Goal: Task Accomplishment & Management: Use online tool/utility

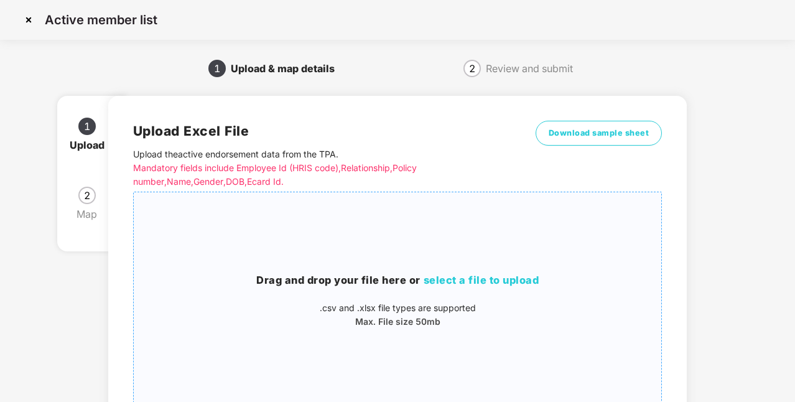
click at [483, 279] on span "select a file to upload" at bounding box center [482, 280] width 116 height 12
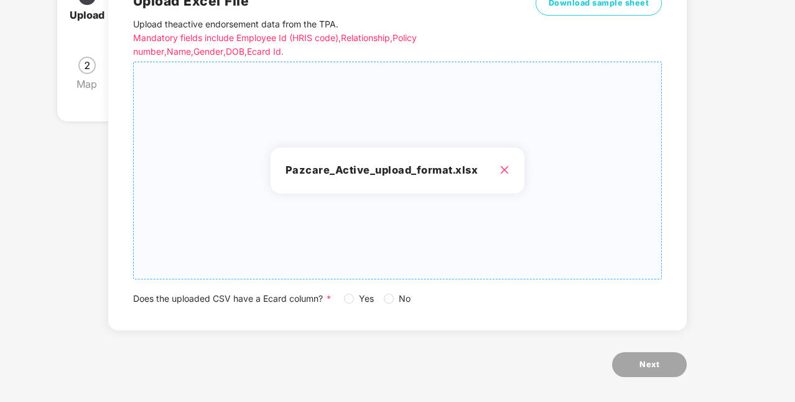
scroll to position [136, 0]
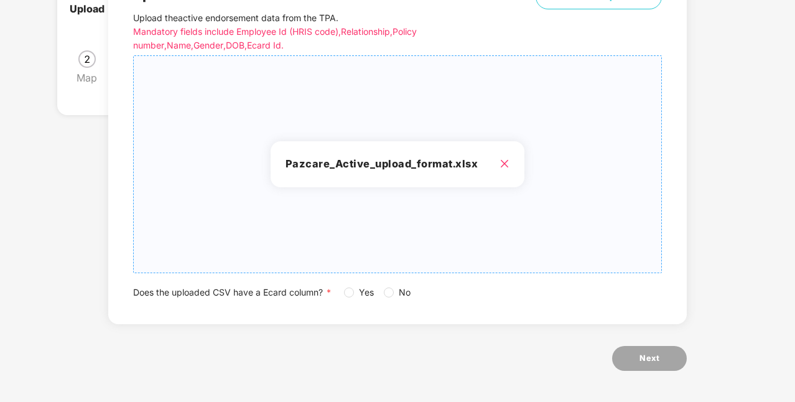
click at [503, 169] on h3 "Pazcare_Active_upload_format.xlsx" at bounding box center [398, 164] width 224 height 16
click at [504, 162] on icon "close" at bounding box center [505, 164] width 10 height 10
click at [653, 361] on span "Next" at bounding box center [650, 358] width 20 height 12
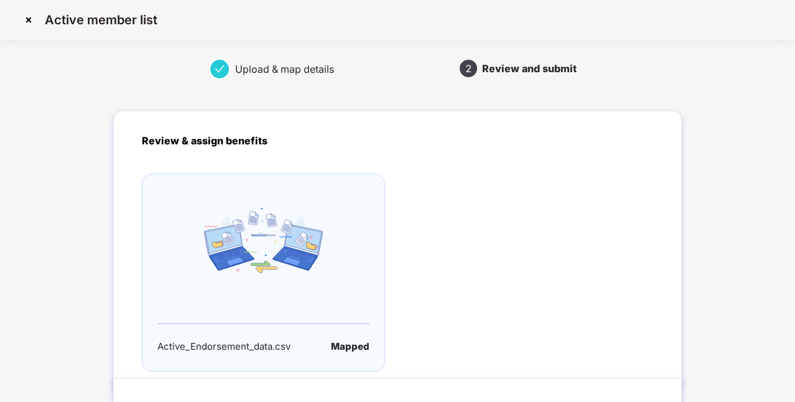
scroll to position [86, 0]
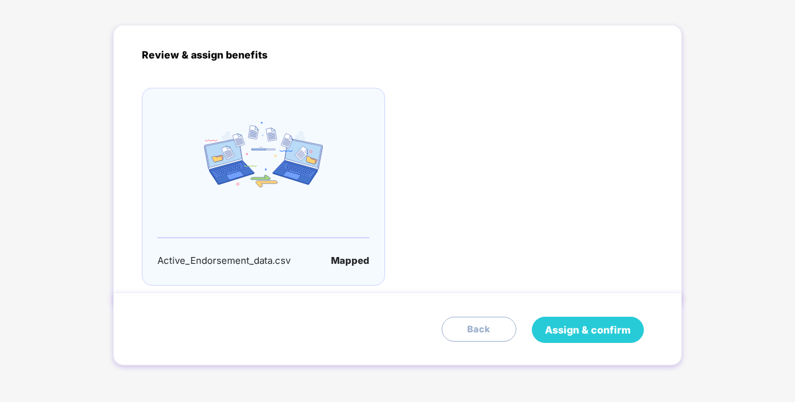
click at [619, 319] on button "Assign & confirm" at bounding box center [588, 330] width 112 height 26
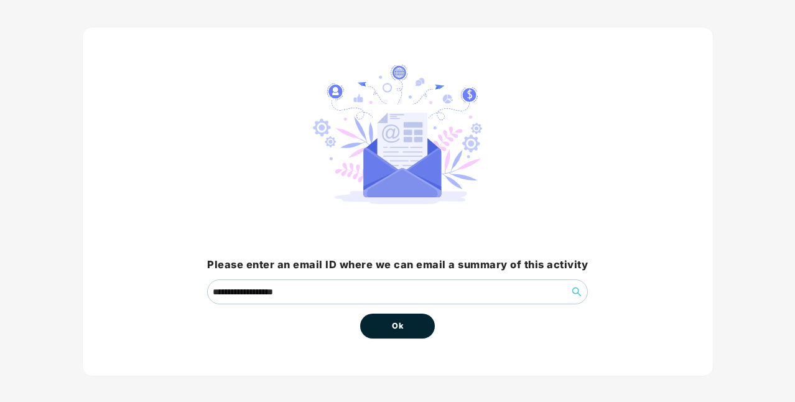
scroll to position [57, 0]
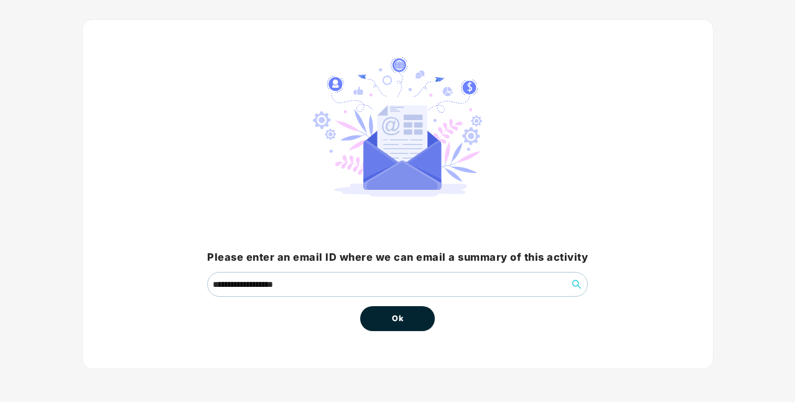
click at [409, 326] on button "Ok" at bounding box center [397, 318] width 75 height 25
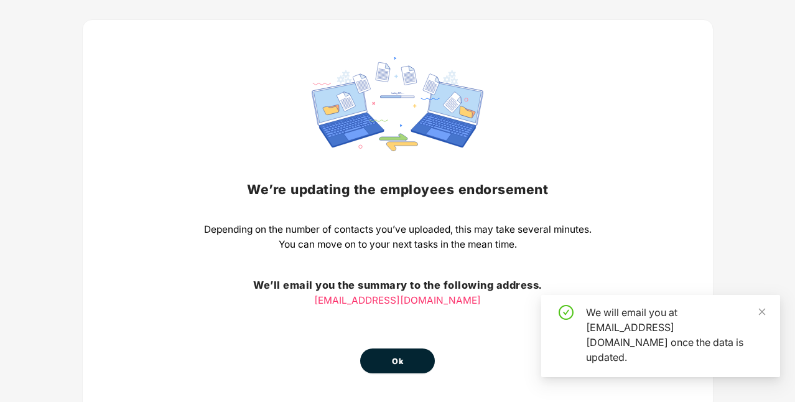
click at [421, 363] on button "Ok" at bounding box center [397, 361] width 75 height 25
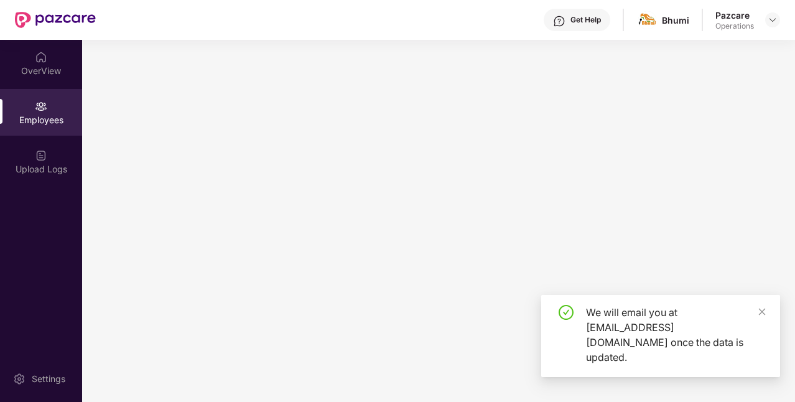
scroll to position [0, 0]
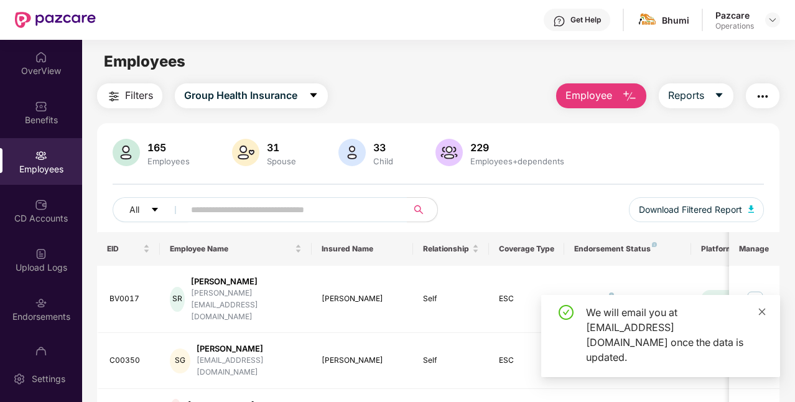
click at [765, 315] on icon "close" at bounding box center [762, 311] width 7 height 7
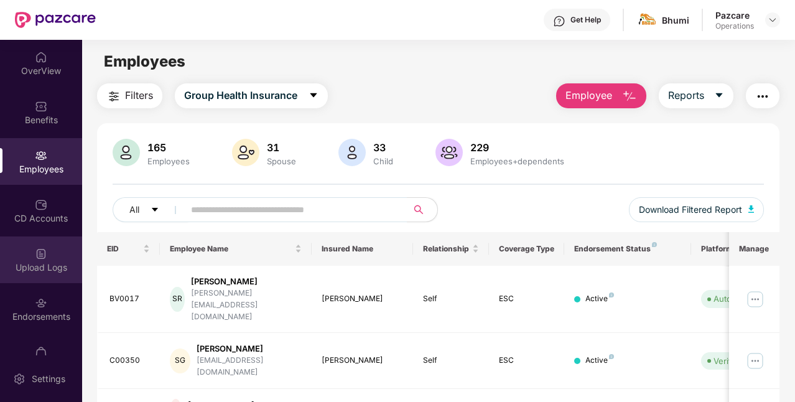
click at [57, 261] on div "Upload Logs" at bounding box center [41, 267] width 82 height 12
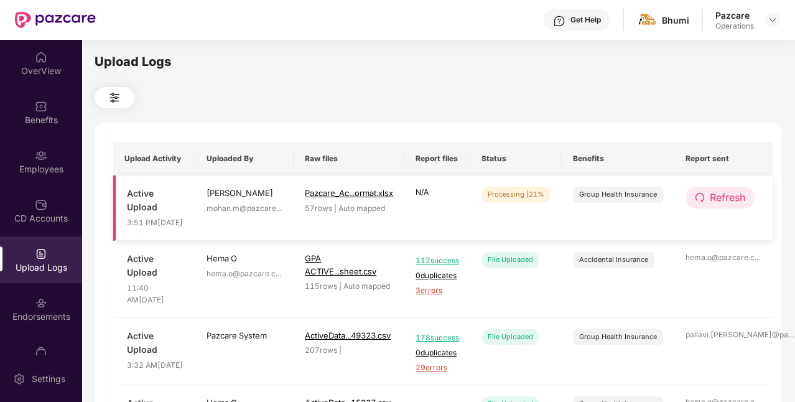
click at [728, 203] on span "Refresh" at bounding box center [727, 198] width 35 height 16
click at [728, 203] on span "Refresh" at bounding box center [728, 198] width 35 height 16
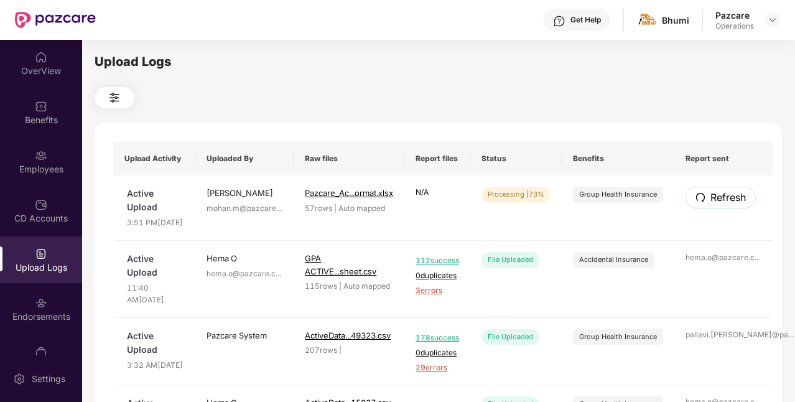
click at [728, 203] on span "Refresh" at bounding box center [728, 198] width 35 height 16
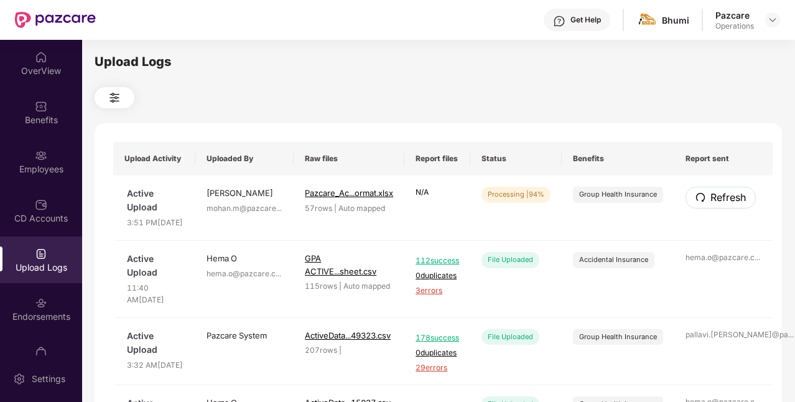
click at [728, 203] on span "Refresh" at bounding box center [728, 198] width 35 height 16
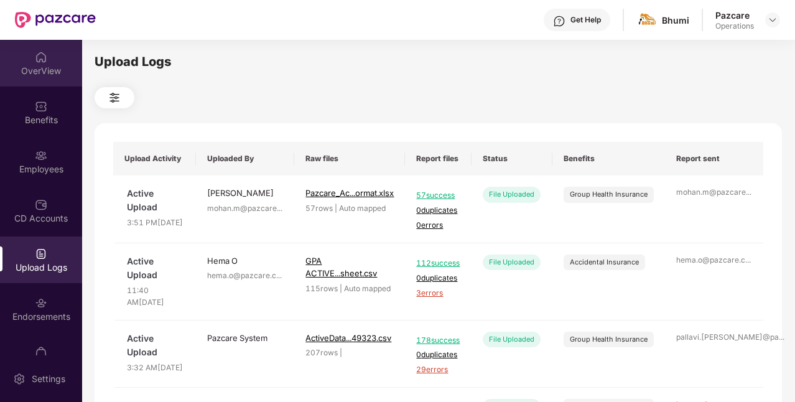
click at [34, 70] on div "OverView" at bounding box center [41, 71] width 82 height 12
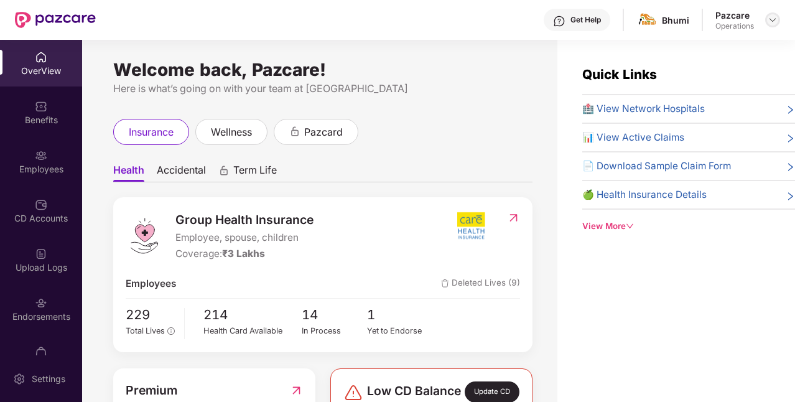
click at [778, 20] on div at bounding box center [773, 19] width 15 height 15
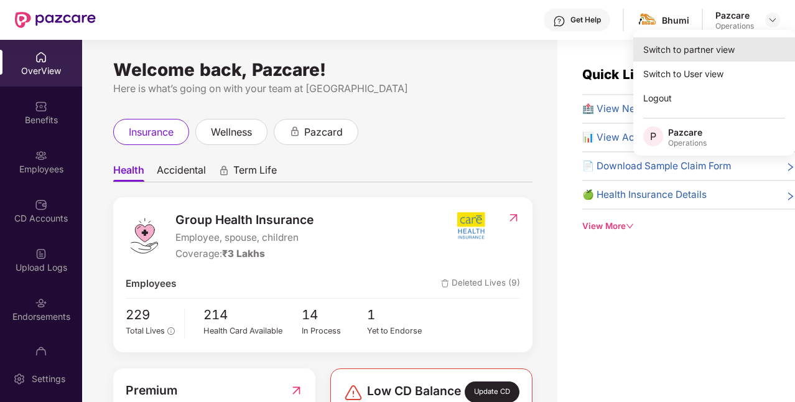
click at [708, 57] on div "Switch to partner view" at bounding box center [715, 49] width 162 height 24
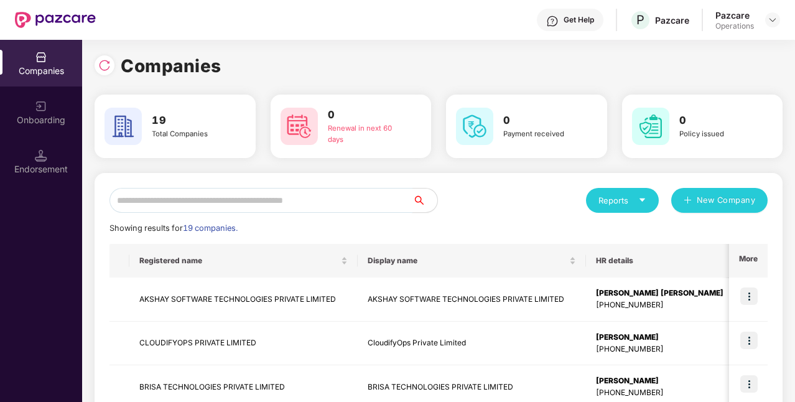
click at [274, 199] on input "text" at bounding box center [261, 200] width 303 height 25
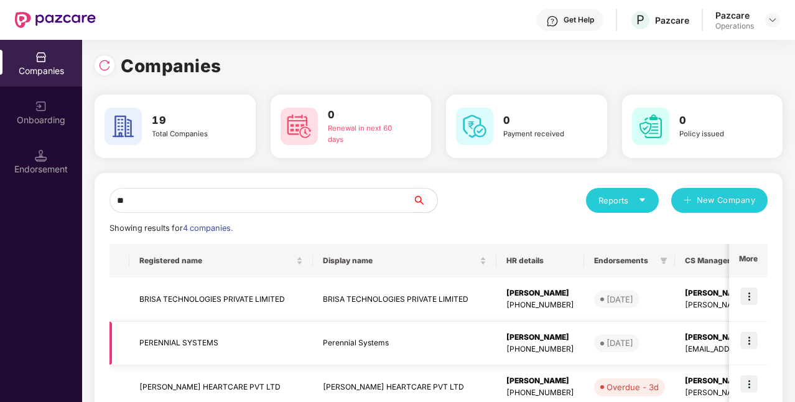
scroll to position [120, 0]
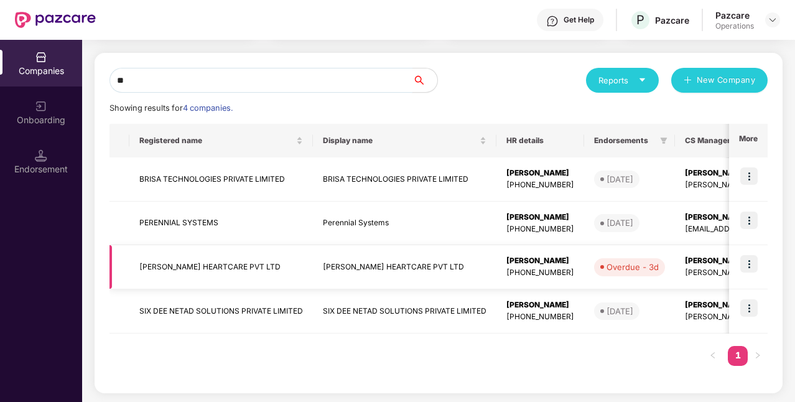
type input "**"
click at [295, 267] on td "[PERSON_NAME] HEARTCARE PVT LTD" at bounding box center [221, 267] width 184 height 44
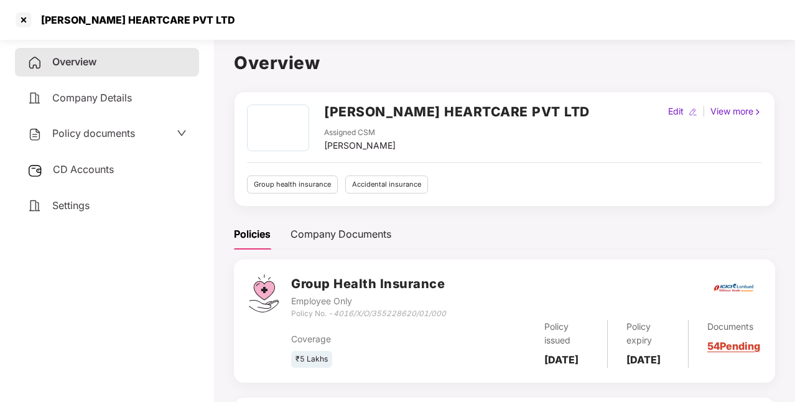
click at [135, 136] on span "Policy documents" at bounding box center [93, 133] width 83 height 12
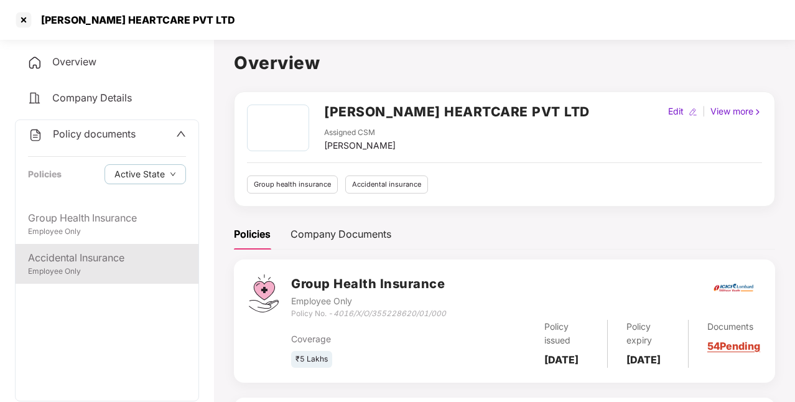
click at [115, 255] on div "Accidental Insurance" at bounding box center [107, 258] width 158 height 16
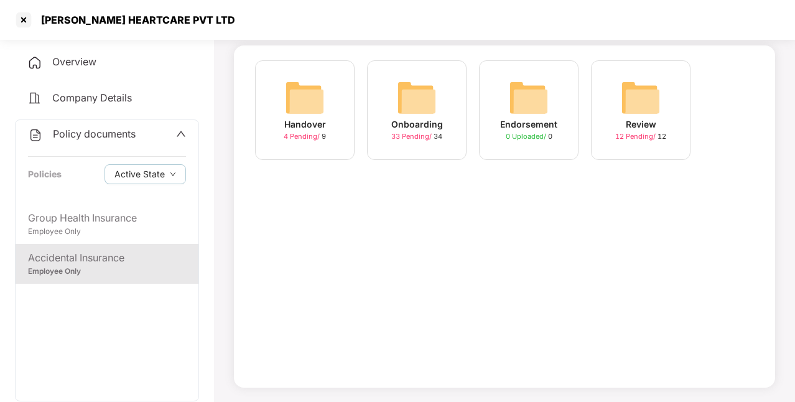
scroll to position [0, 0]
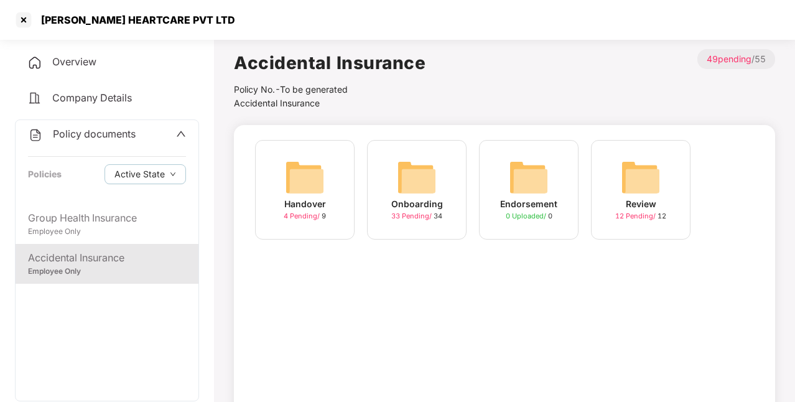
click at [444, 196] on div "Onboarding 33 Pending / 34" at bounding box center [417, 190] width 100 height 100
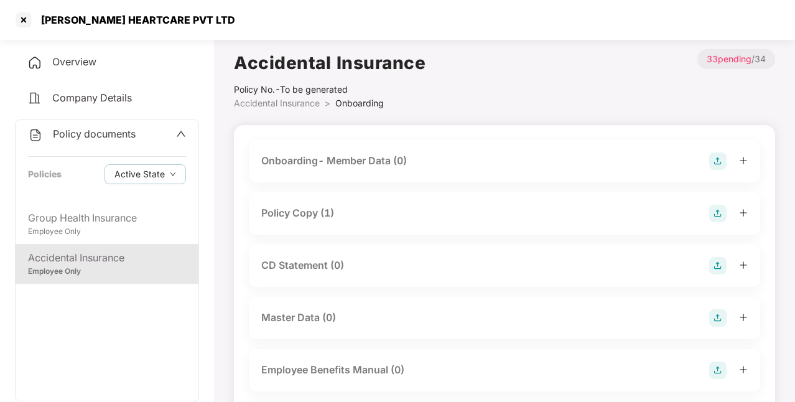
click at [322, 204] on div "Policy Copy (1)" at bounding box center [505, 213] width 512 height 42
click at [322, 210] on div "Policy Copy (1)" at bounding box center [297, 213] width 73 height 16
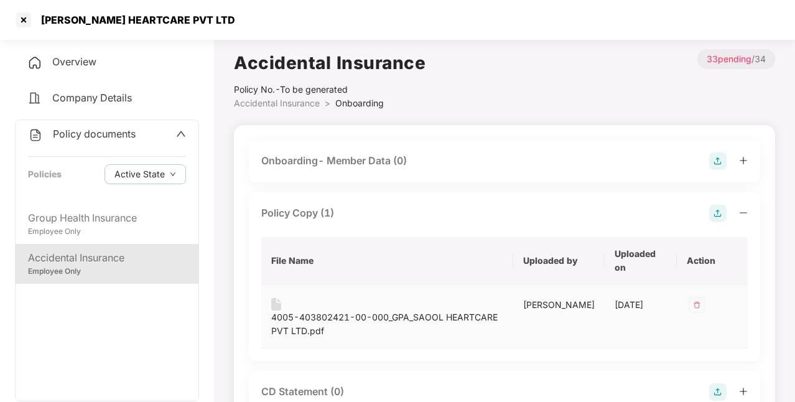
click at [404, 322] on div "4005-403802421-00-000_GPA_SAOOL HEARTCARE PVT LTD.pdf" at bounding box center [387, 324] width 232 height 27
click at [24, 17] on div at bounding box center [24, 20] width 20 height 20
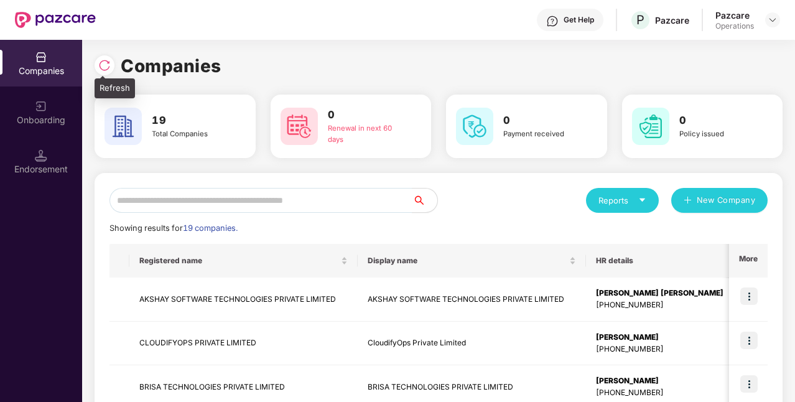
click at [113, 68] on div at bounding box center [105, 65] width 20 height 20
click at [159, 195] on input "text" at bounding box center [261, 200] width 303 height 25
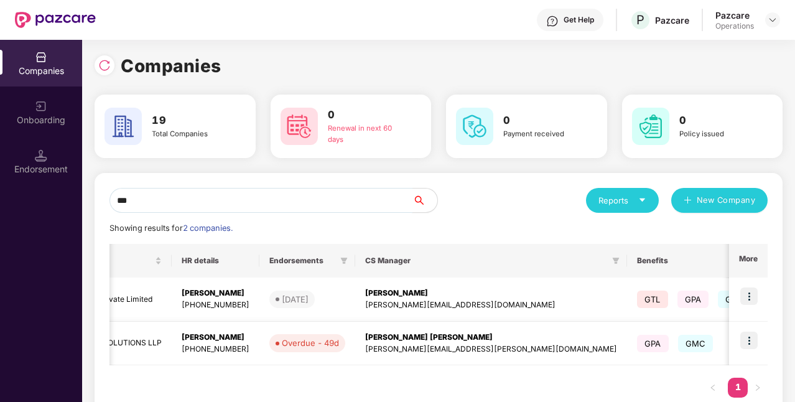
scroll to position [0, 223]
type input "***"
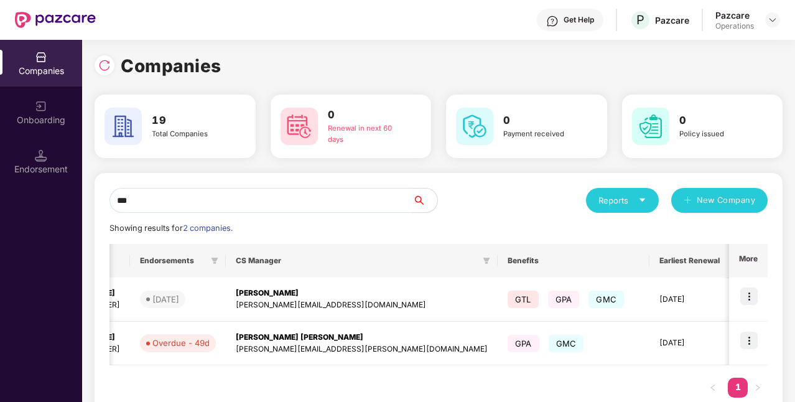
scroll to position [0, 0]
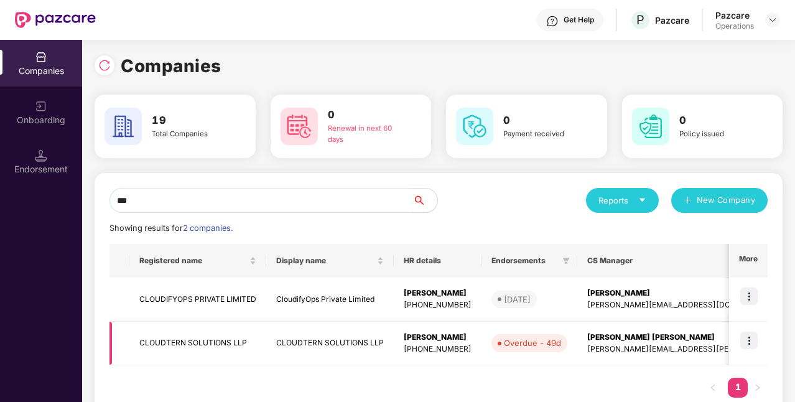
click at [321, 349] on td "CLOUDTERN SOLUTIONS LLP" at bounding box center [330, 344] width 128 height 44
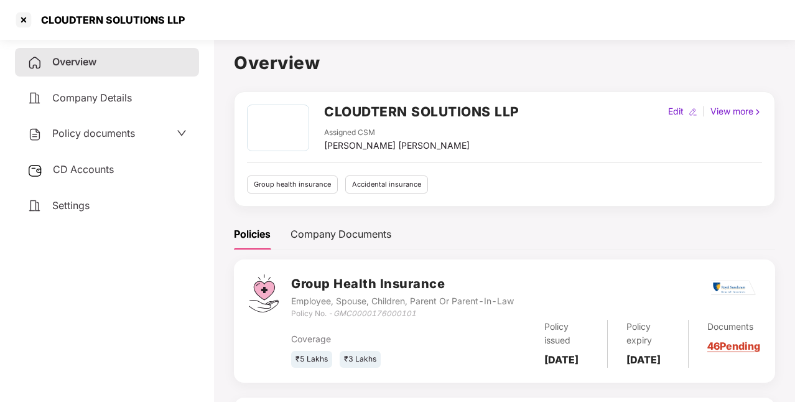
click at [109, 126] on div "Policy documents" at bounding box center [81, 134] width 108 height 16
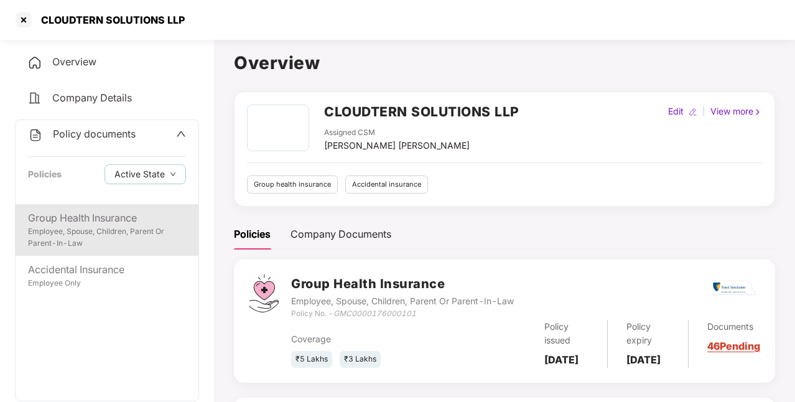
click at [115, 238] on div "Employee, Spouse, Children, Parent Or Parent-In-Law" at bounding box center [107, 238] width 158 height 24
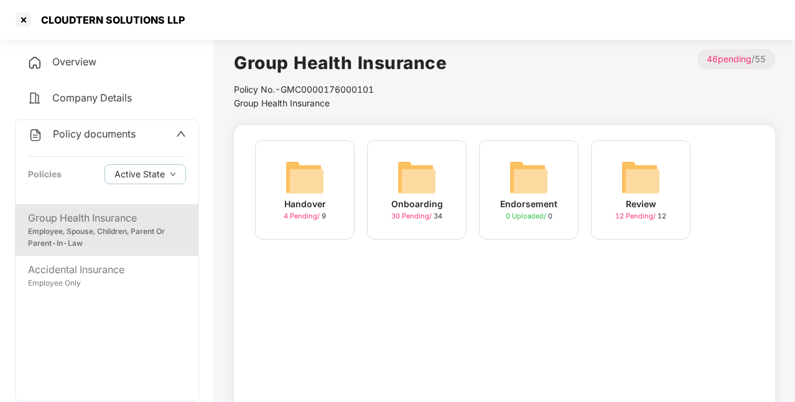
click at [428, 218] on span "30 Pending /" at bounding box center [412, 216] width 42 height 9
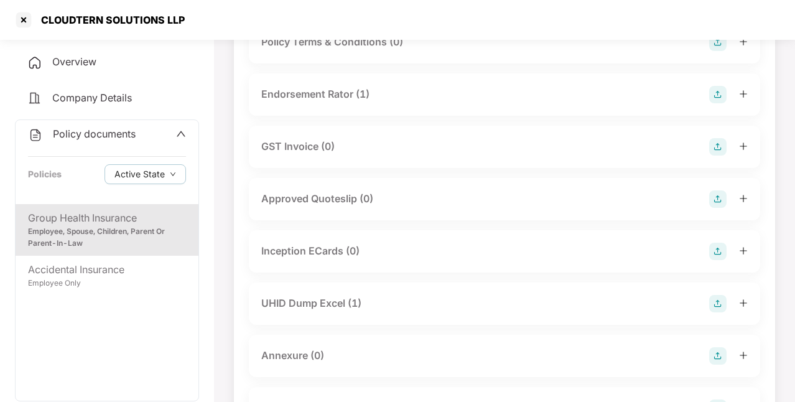
scroll to position [381, 0]
click at [350, 303] on div "UHID Dump Excel (1)" at bounding box center [311, 303] width 100 height 16
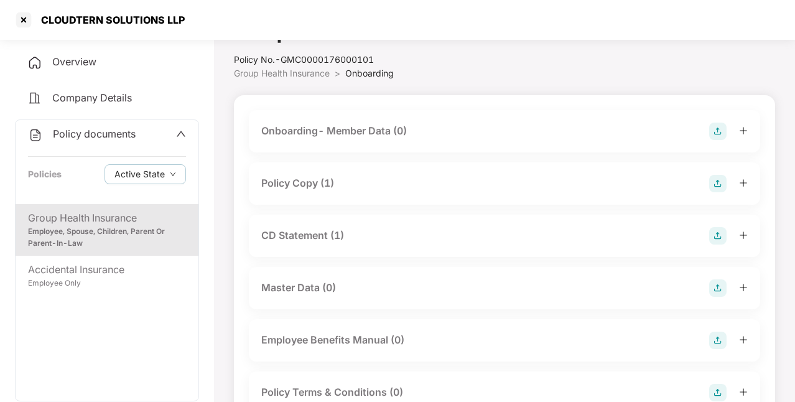
scroll to position [0, 0]
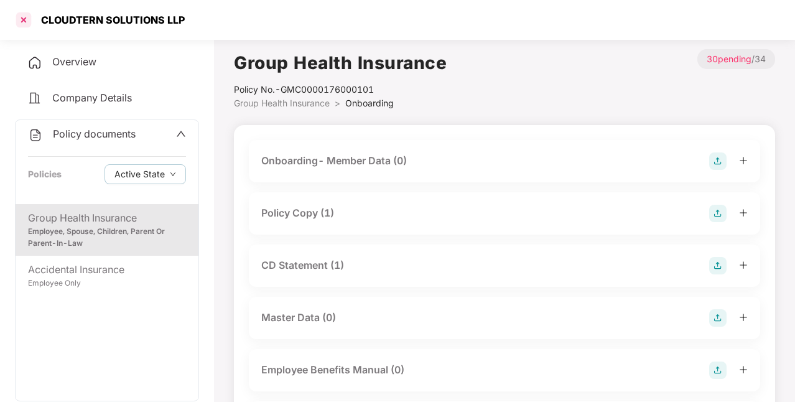
click at [27, 17] on div at bounding box center [24, 20] width 20 height 20
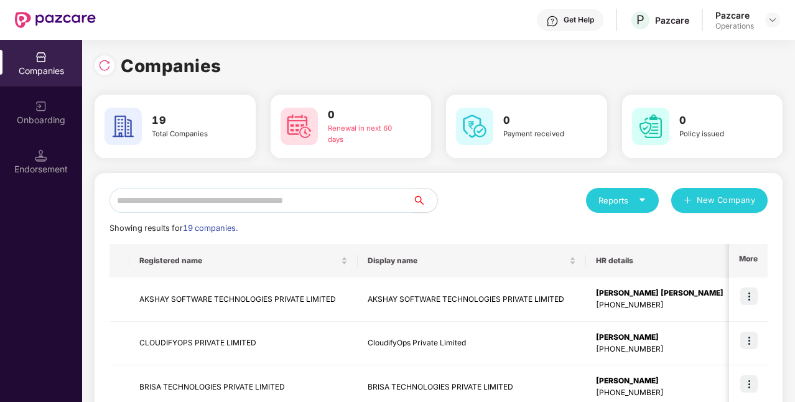
click at [403, 202] on input "text" at bounding box center [261, 200] width 303 height 25
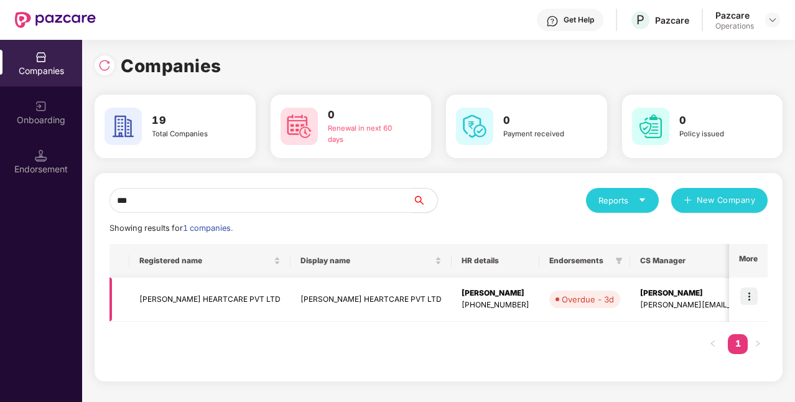
type input "***"
click at [210, 305] on td "[PERSON_NAME] HEARTCARE PVT LTD" at bounding box center [209, 300] width 161 height 44
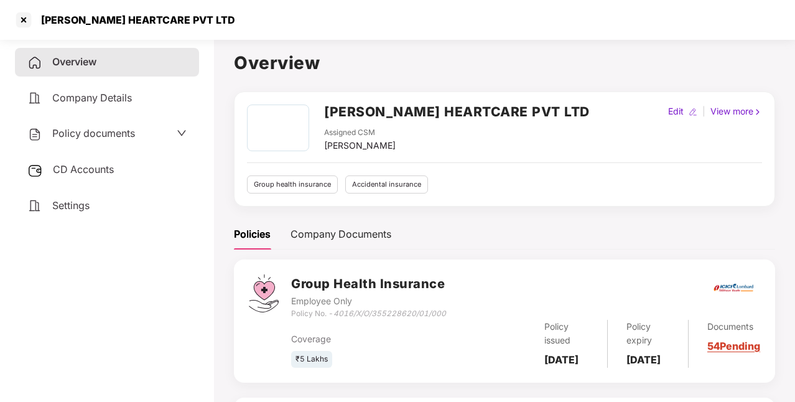
click at [105, 135] on span "Policy documents" at bounding box center [93, 133] width 83 height 12
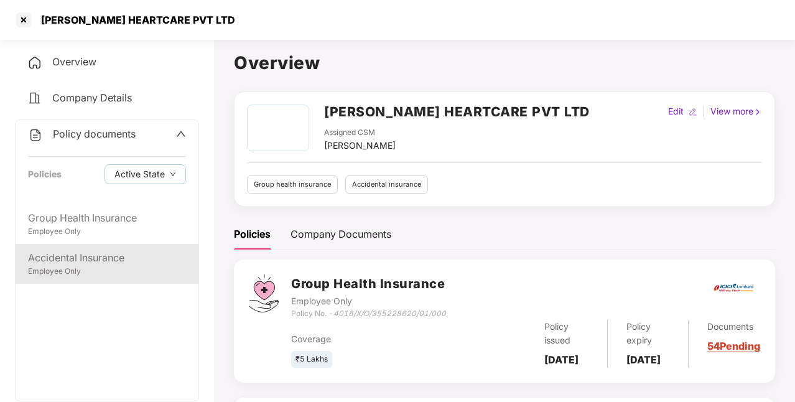
click at [80, 283] on div "Accidental Insurance Employee Only" at bounding box center [107, 264] width 183 height 40
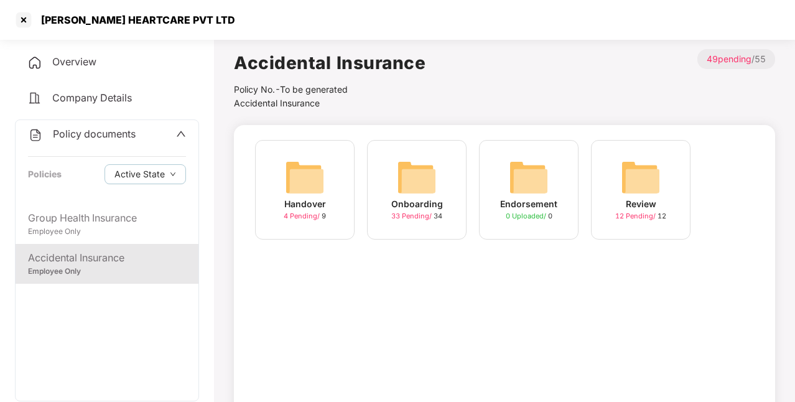
click at [98, 59] on div "Overview" at bounding box center [107, 62] width 184 height 29
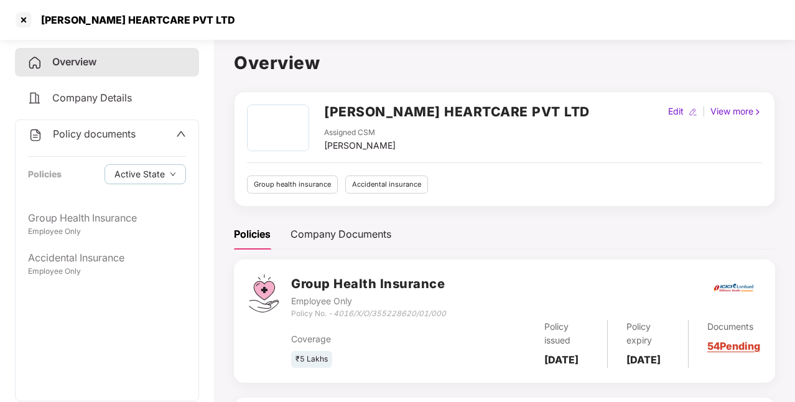
scroll to position [179, 0]
